Goal: Find specific page/section: Find specific page/section

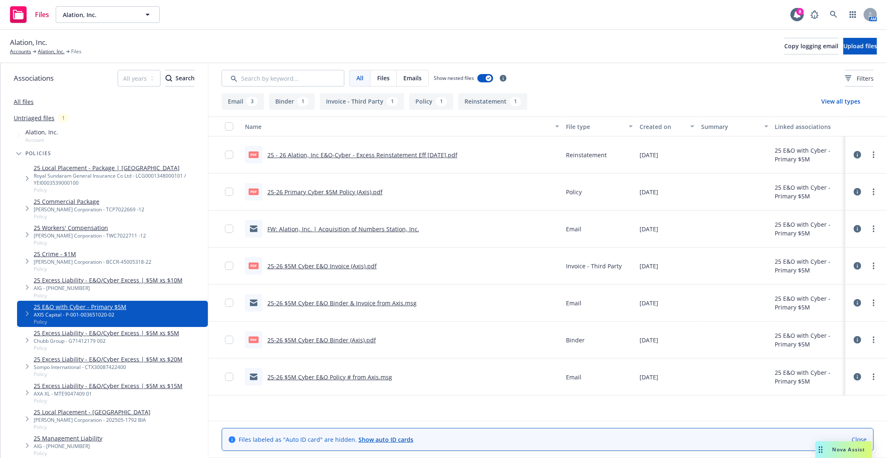
click at [326, 36] on div "Alation, Inc. Accounts Alation, Inc. Files Copy logging email Upload files" at bounding box center [443, 46] width 887 height 33
click at [293, 44] on div "Alation, Inc. Accounts Alation, Inc. Files Copy logging email Upload files" at bounding box center [443, 46] width 867 height 18
